Goal: Connect with others: Connect with other users

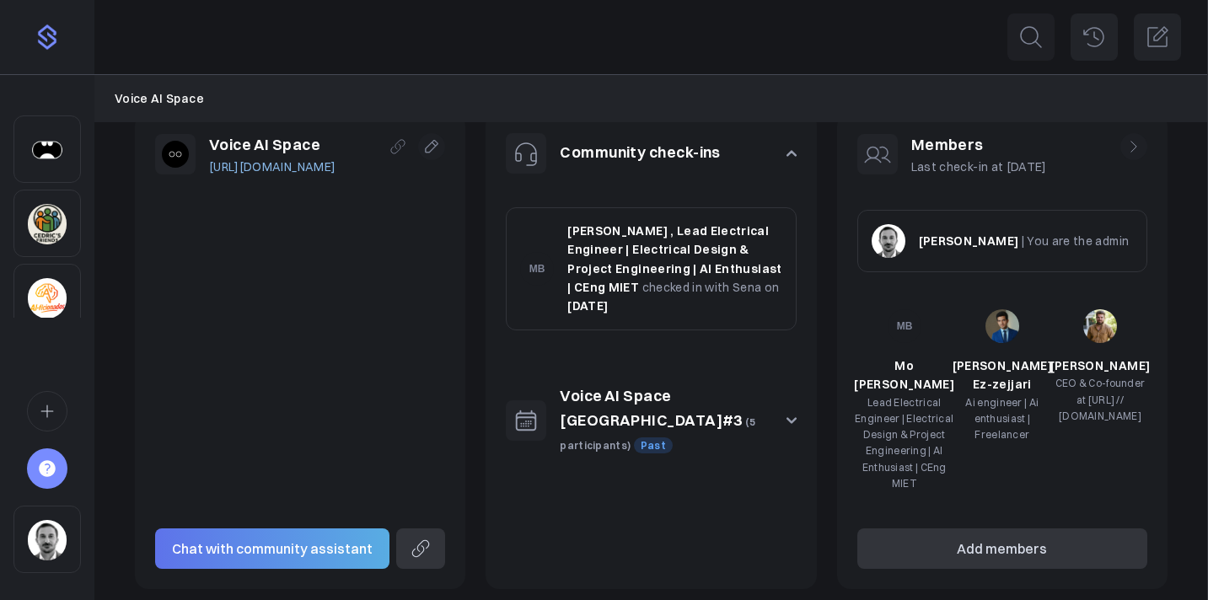
scroll to position [282, 0]
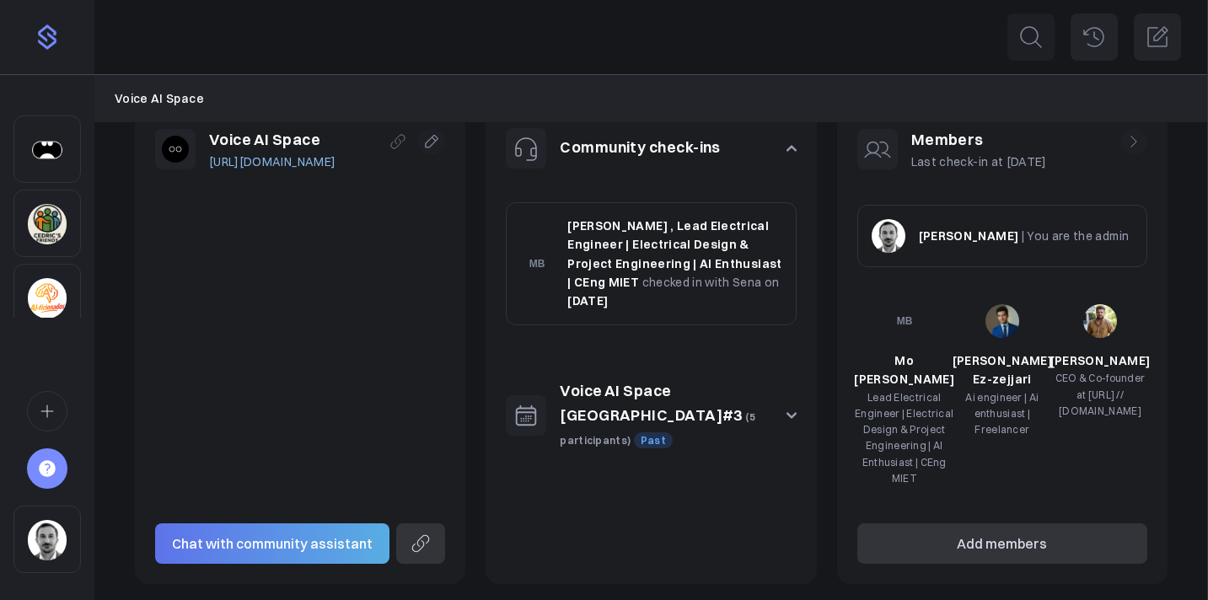
click at [740, 396] on link "Voice AI Space [GEOGRAPHIC_DATA]#3" at bounding box center [651, 403] width 183 height 44
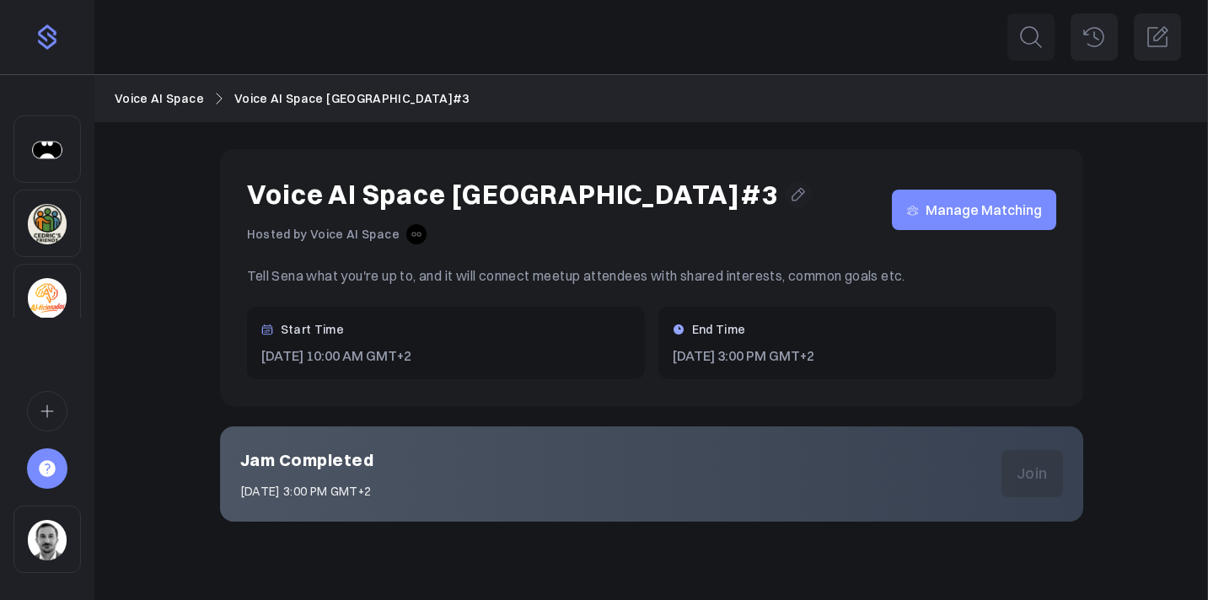
click at [948, 210] on span "Manage Matching" at bounding box center [984, 210] width 116 height 0
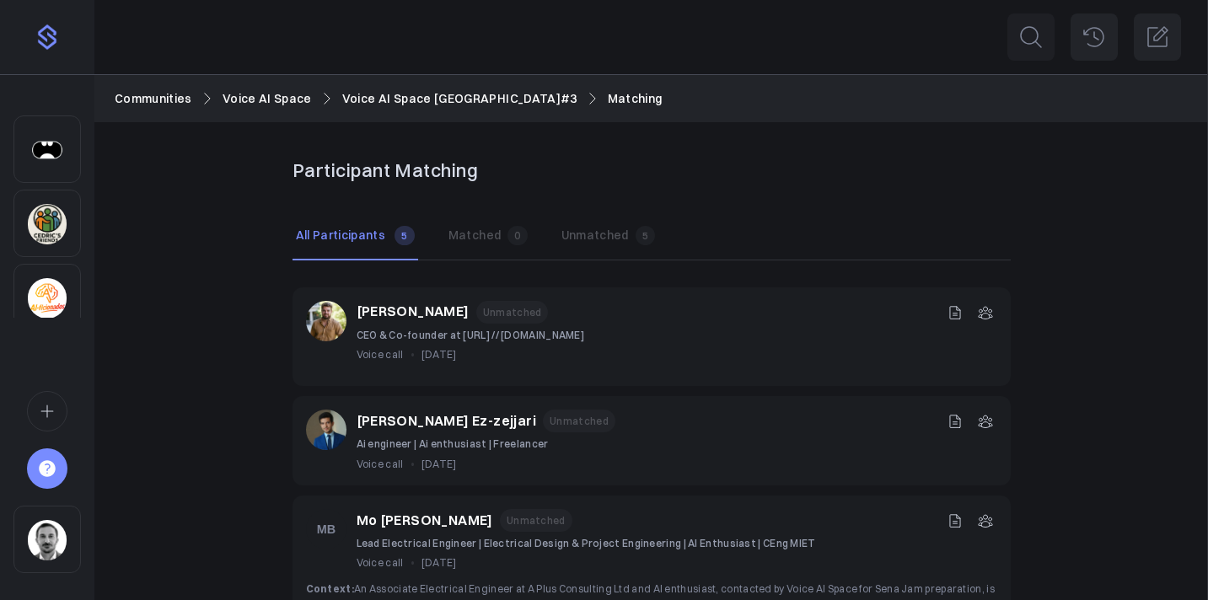
click at [406, 312] on p "[PERSON_NAME]" at bounding box center [413, 312] width 113 height 22
